Goal: Information Seeking & Learning: Find specific page/section

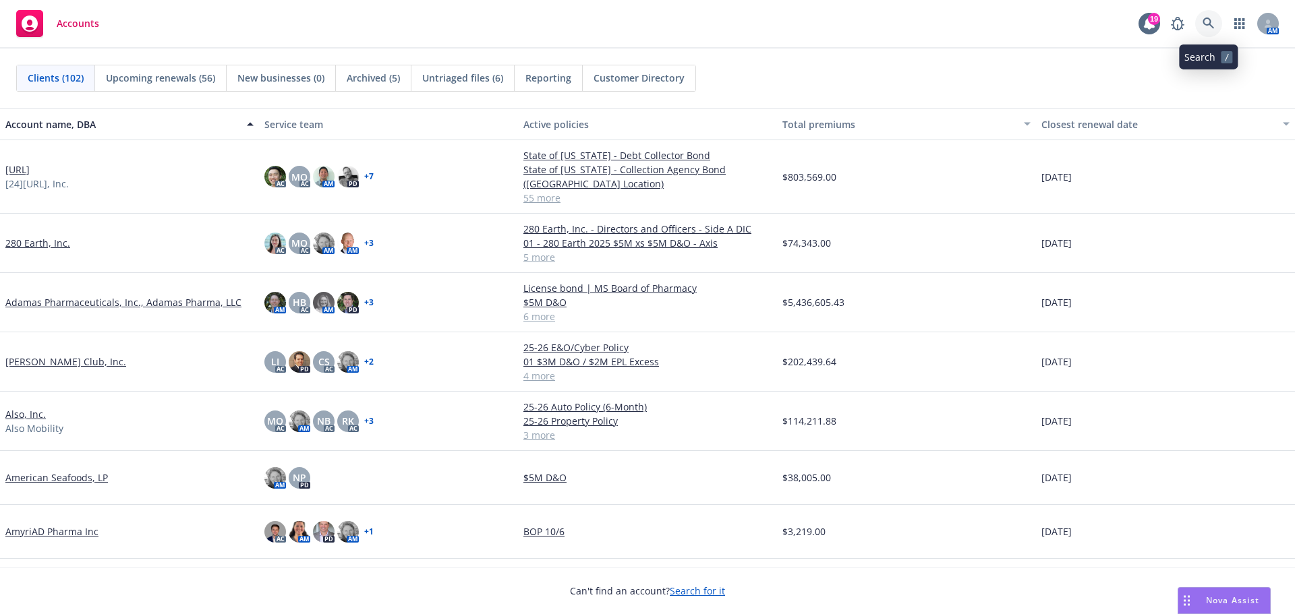
click at [1207, 24] on icon at bounding box center [1209, 24] width 12 height 12
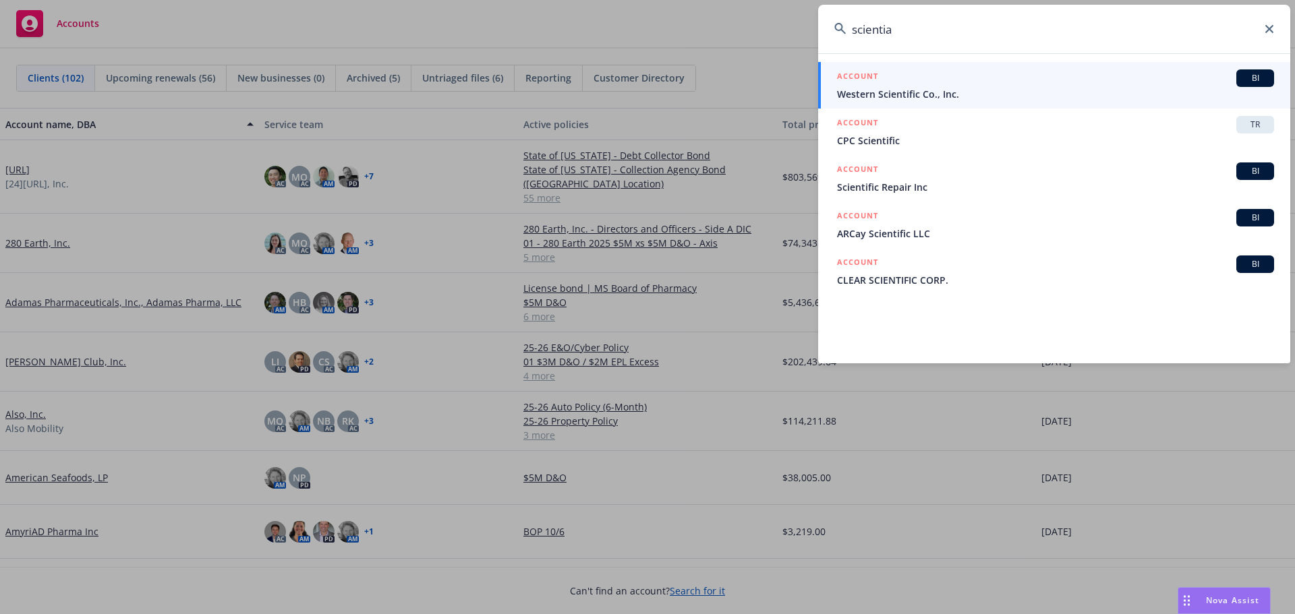
type input "scientia"
